Goal: Task Accomplishment & Management: Manage account settings

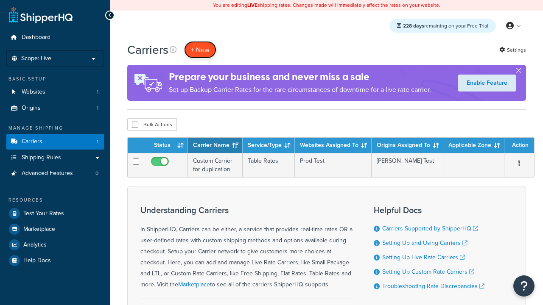
click at [200, 41] on button "+ New" at bounding box center [200, 49] width 32 height 17
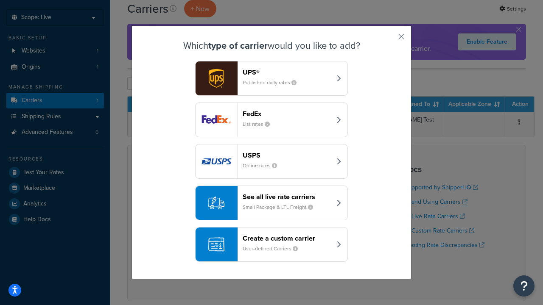
click at [287, 114] on header "FedEx" at bounding box center [286, 114] width 89 height 8
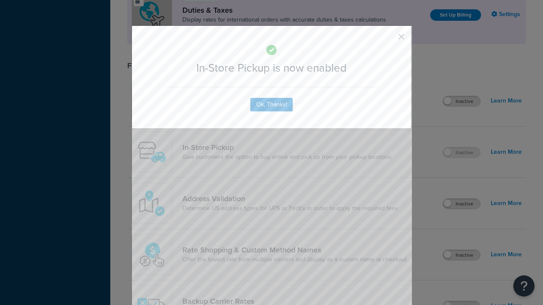
click at [388, 39] on button "button" at bounding box center [388, 40] width 2 height 2
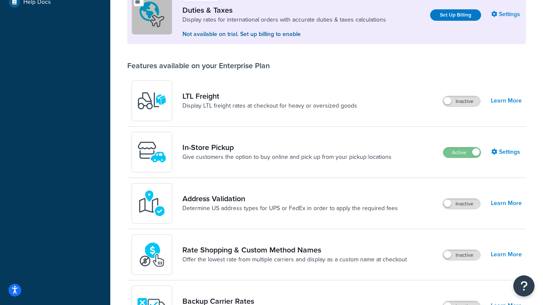
scroll to position [259, 0]
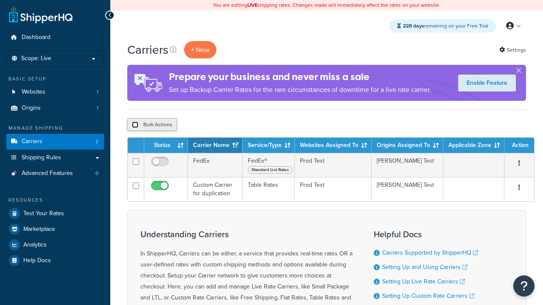
click at [135, 125] on input "checkbox" at bounding box center [135, 125] width 6 height 6
checkbox input "true"
click at [228, 125] on button "Delete" at bounding box center [226, 124] width 29 height 13
